Goal: Task Accomplishment & Management: Complete application form

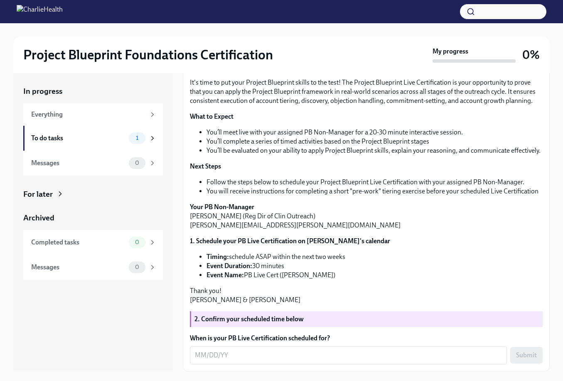
scroll to position [14, 0]
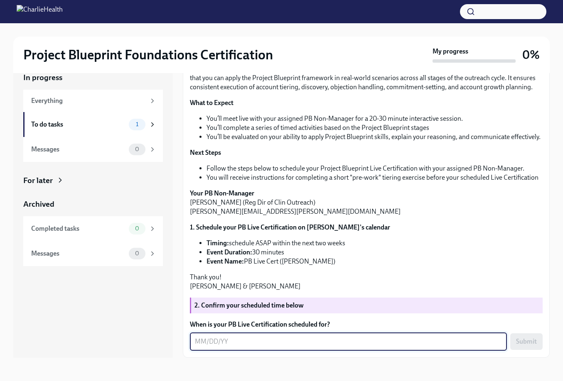
click at [242, 344] on textarea "When is your PB Live Certification scheduled for?" at bounding box center [348, 342] width 307 height 10
type textarea "10/10/25"
click at [516, 341] on span "Submit" at bounding box center [526, 342] width 21 height 8
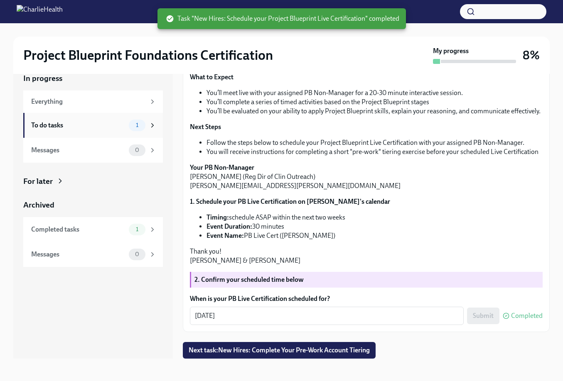
click at [148, 128] on div "1" at bounding box center [142, 126] width 27 height 12
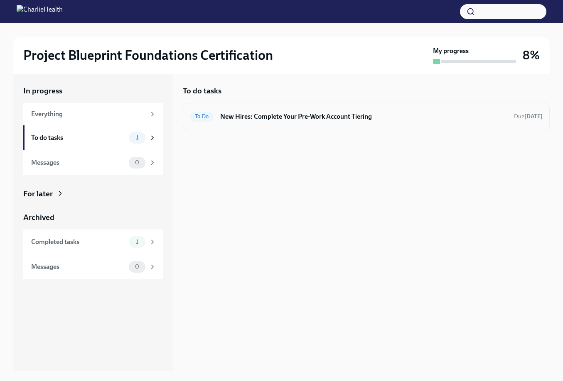
click at [249, 118] on h6 "New Hires: Complete Your Pre-Work Account Tiering" at bounding box center [363, 116] width 287 height 9
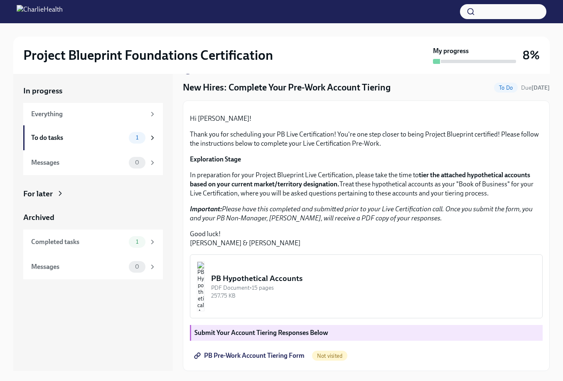
scroll to position [105, 0]
click at [260, 355] on span "PB Pre-Work Account Tiering Form" at bounding box center [250, 356] width 109 height 8
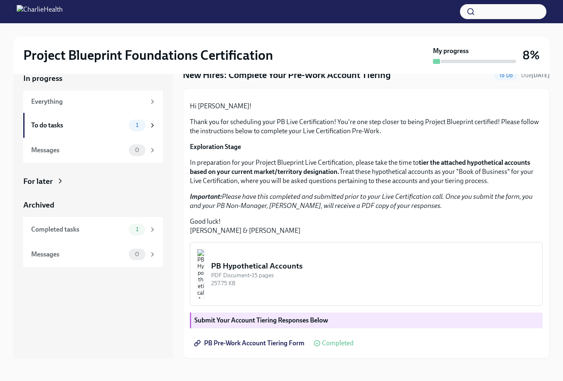
scroll to position [15, 0]
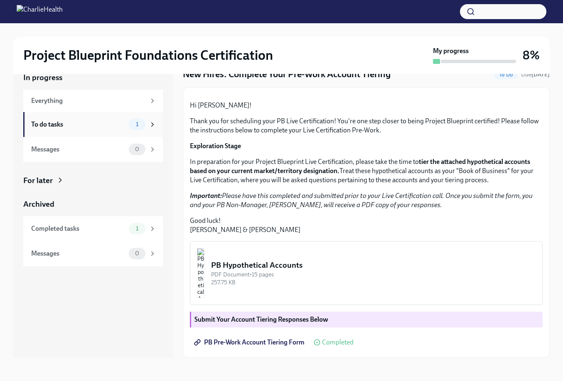
click at [105, 128] on div "To do tasks" at bounding box center [78, 124] width 94 height 9
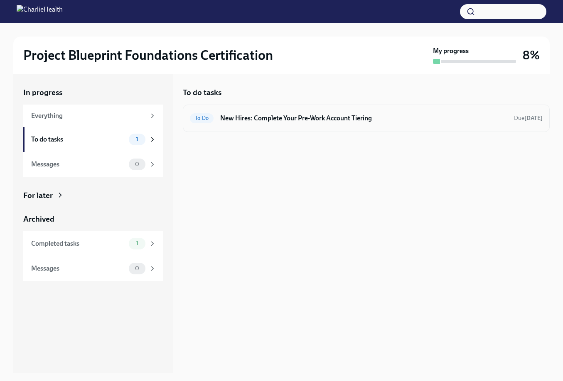
click at [201, 118] on span "To Do" at bounding box center [202, 118] width 24 height 6
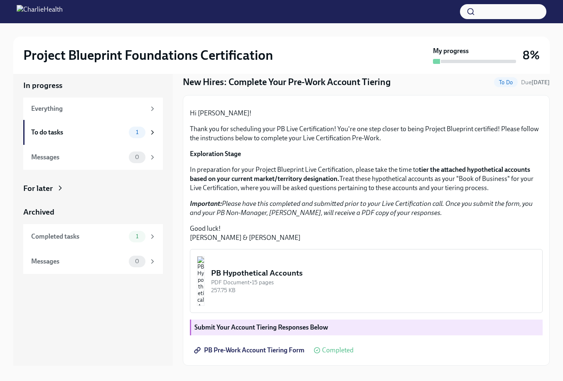
scroll to position [15, 0]
